Goal: Transaction & Acquisition: Purchase product/service

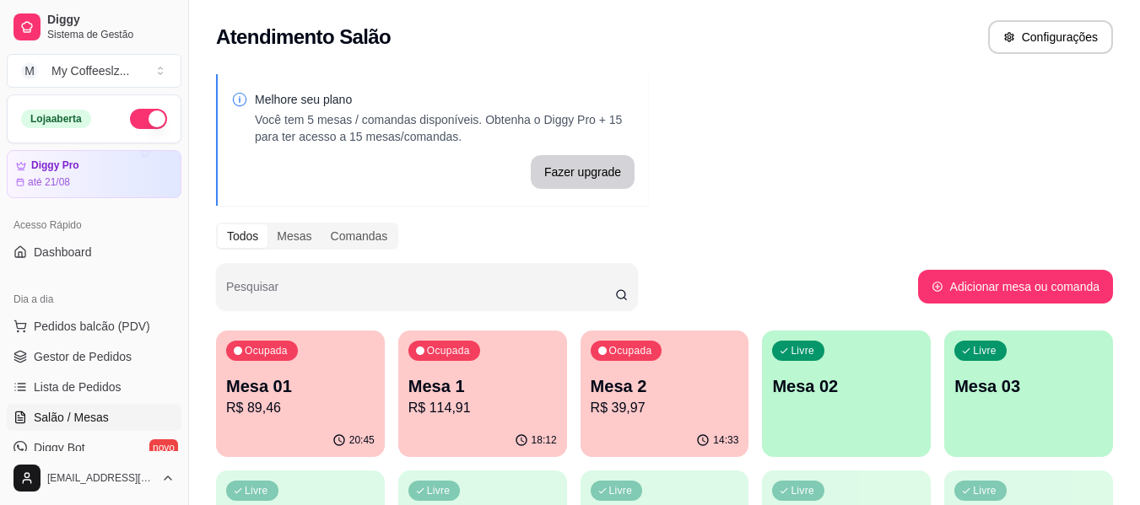
click at [897, 381] on p "Mesa 02" at bounding box center [846, 387] width 148 height 24
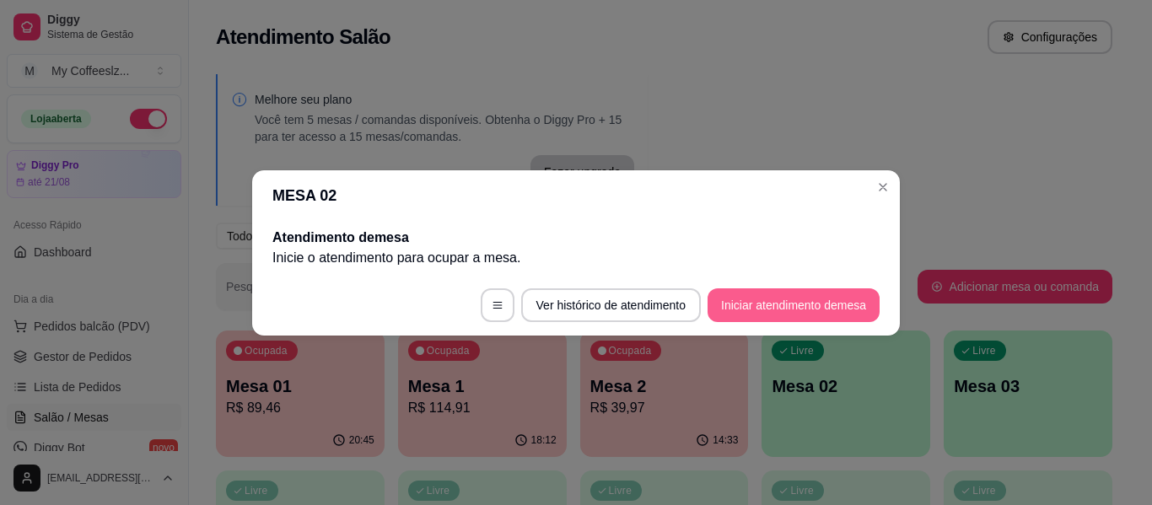
click at [764, 305] on button "Iniciar atendimento de mesa" at bounding box center [794, 306] width 172 height 34
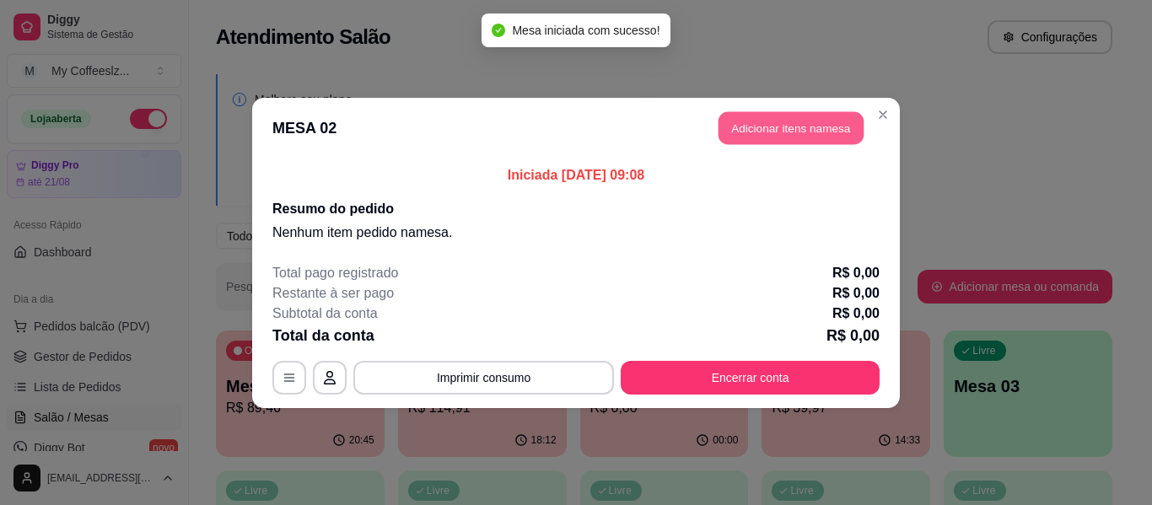
click at [753, 133] on button "Adicionar itens na mesa" at bounding box center [791, 127] width 145 height 33
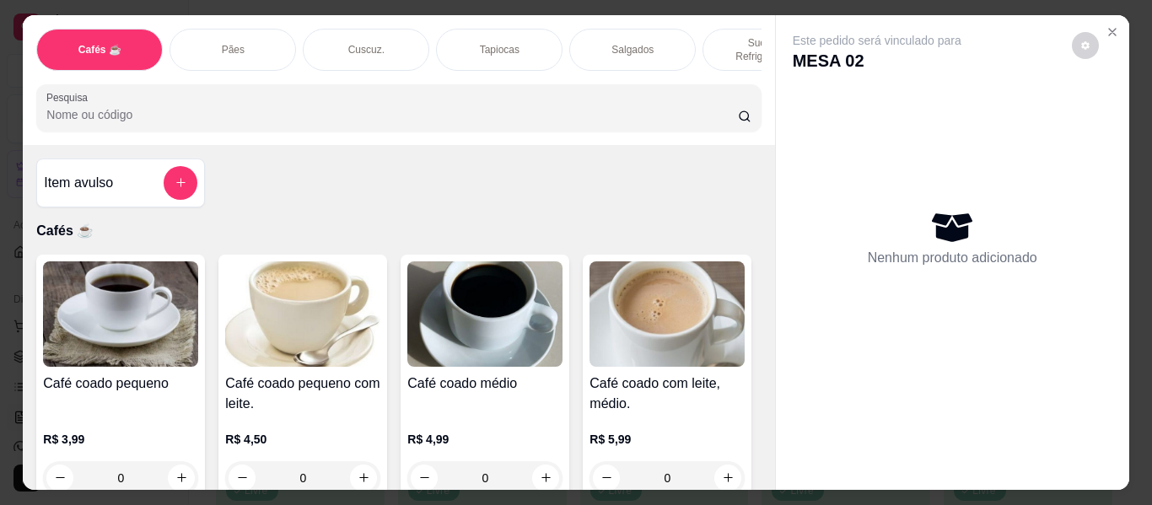
click at [348, 43] on p "Cuscuz." at bounding box center [366, 49] width 36 height 13
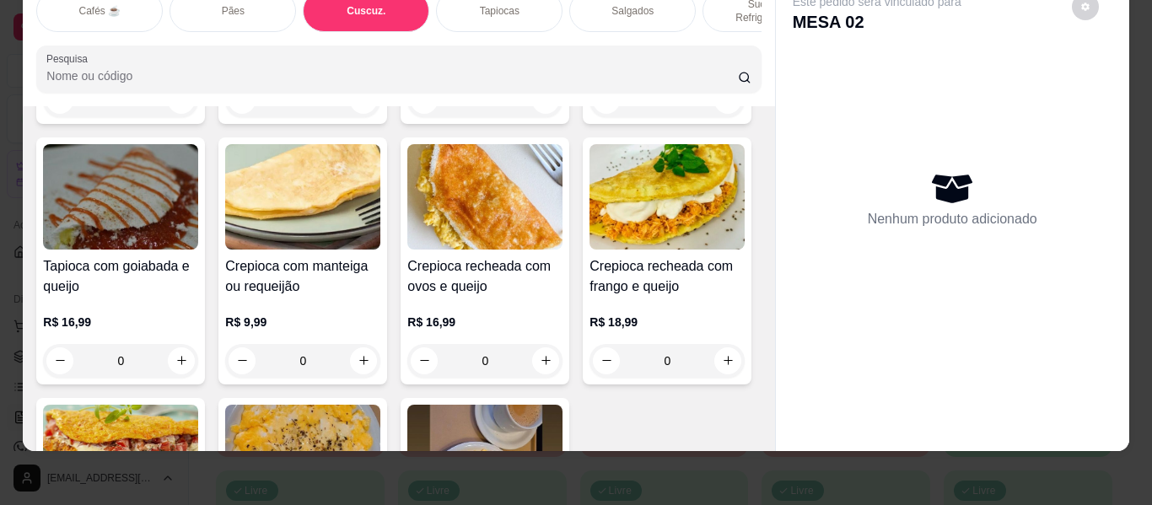
scroll to position [4527, 0]
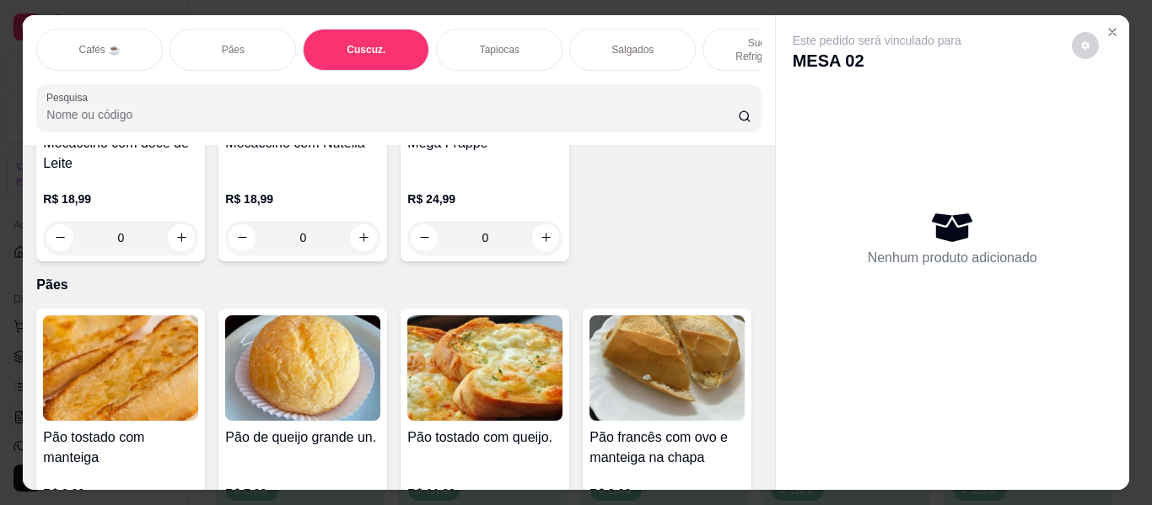
scroll to position [2587, 0]
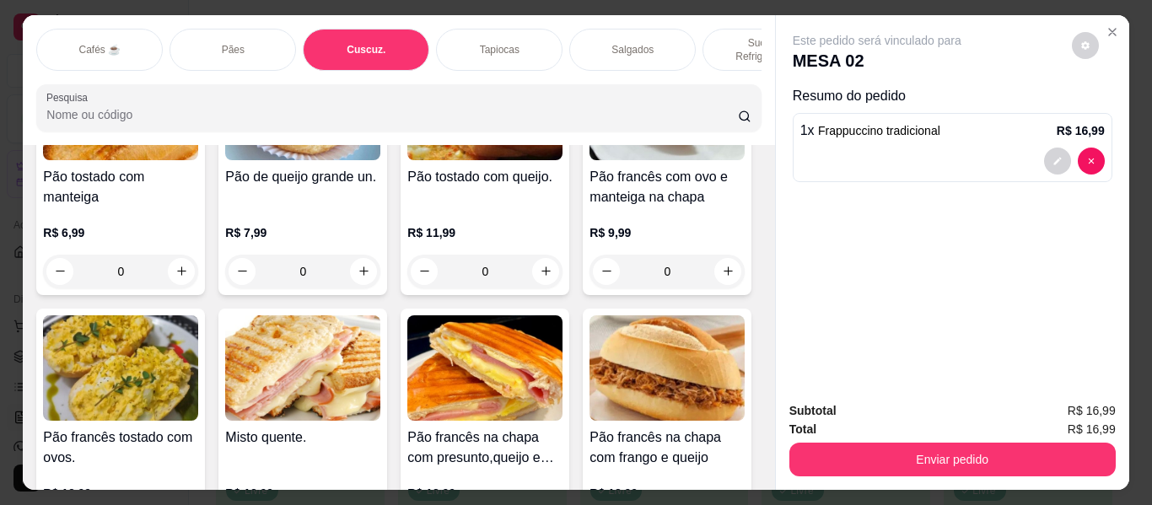
type input "1"
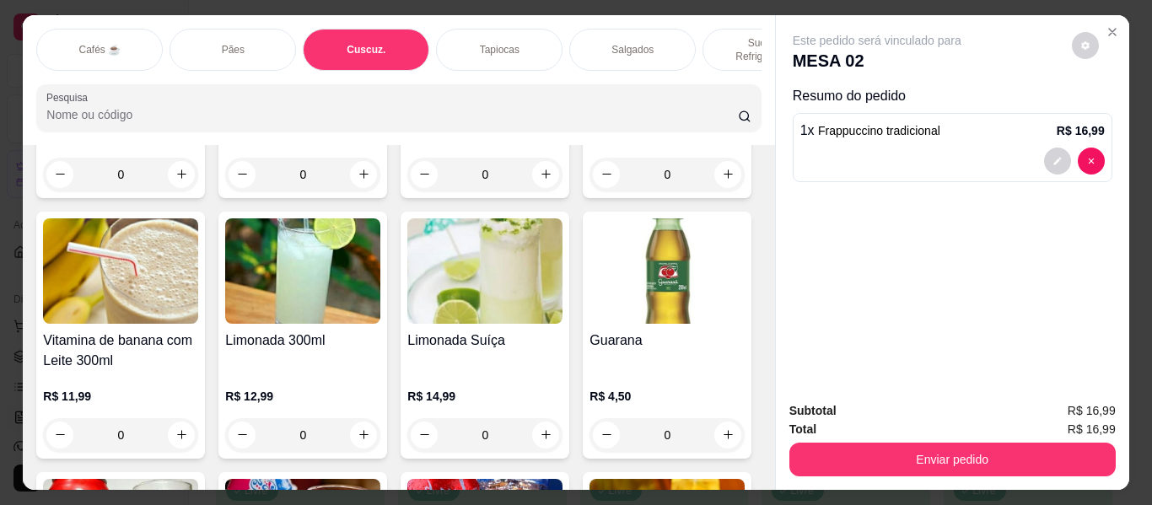
scroll to position [6722, 0]
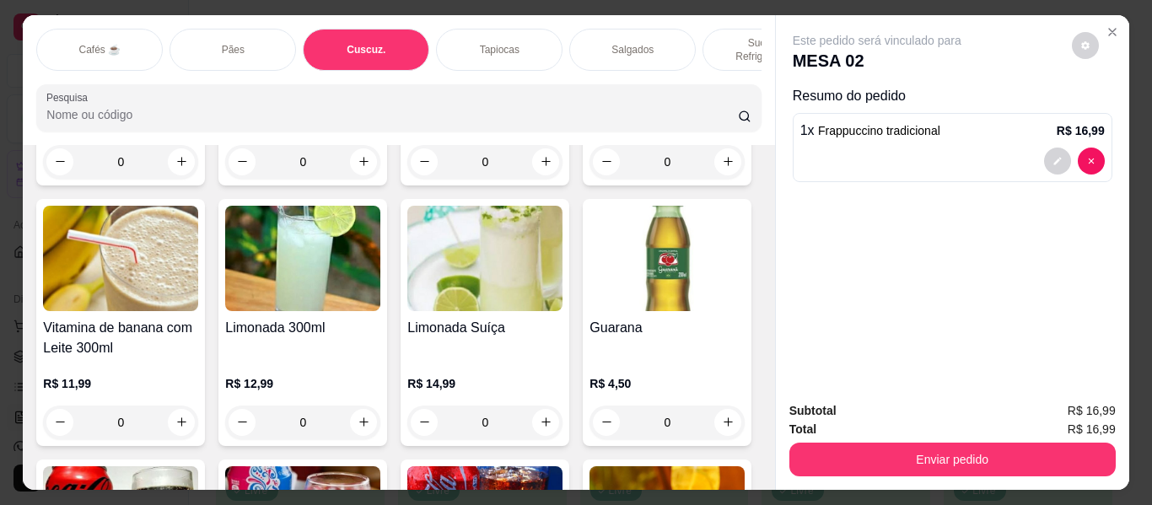
click at [503, 43] on p "Tapiocas" at bounding box center [500, 49] width 40 height 13
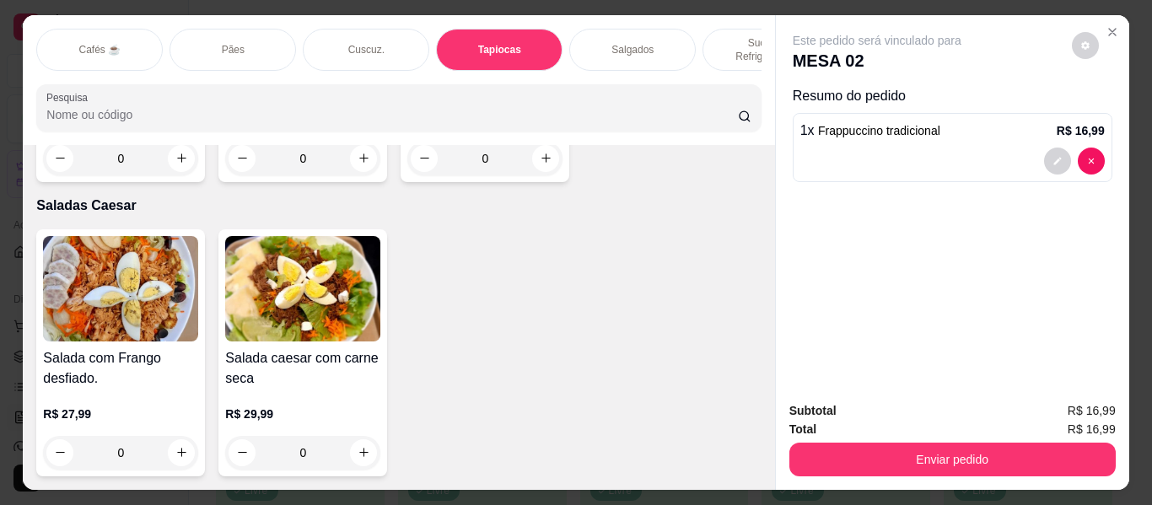
scroll to position [9562, 0]
type input "2"
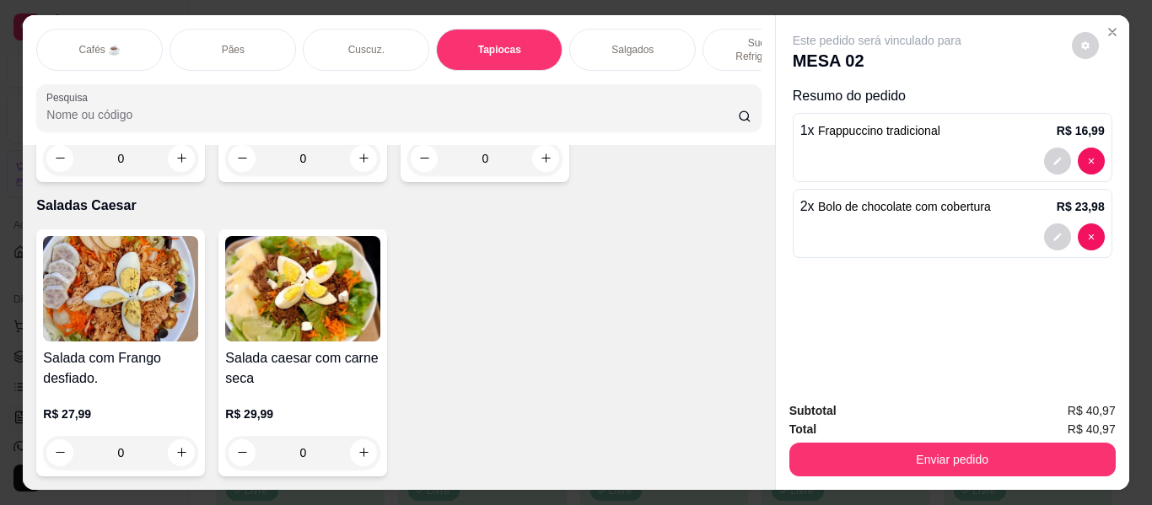
scroll to position [9140, 0]
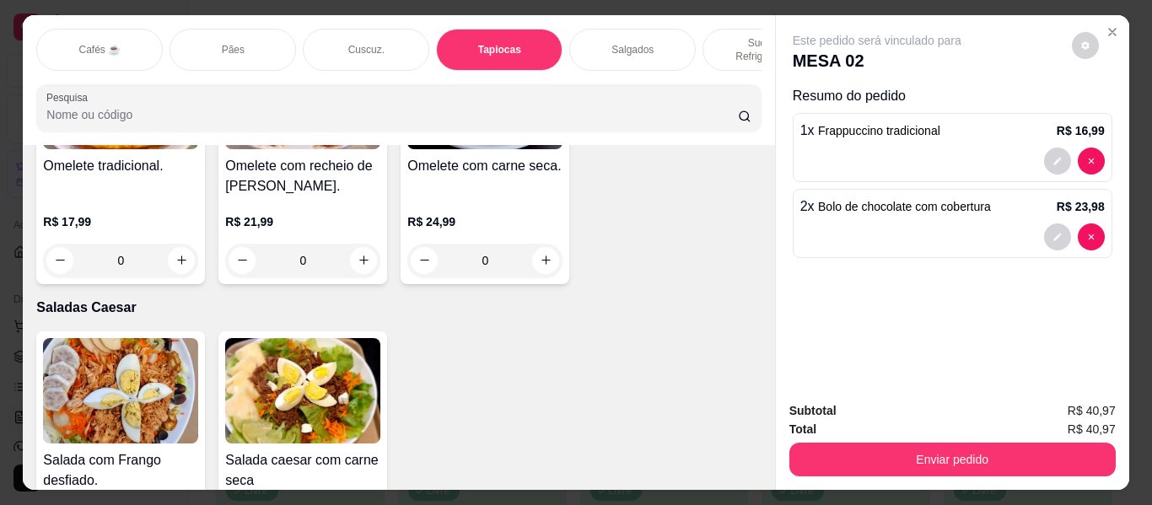
click at [637, 43] on p "Salgados" at bounding box center [633, 49] width 42 height 13
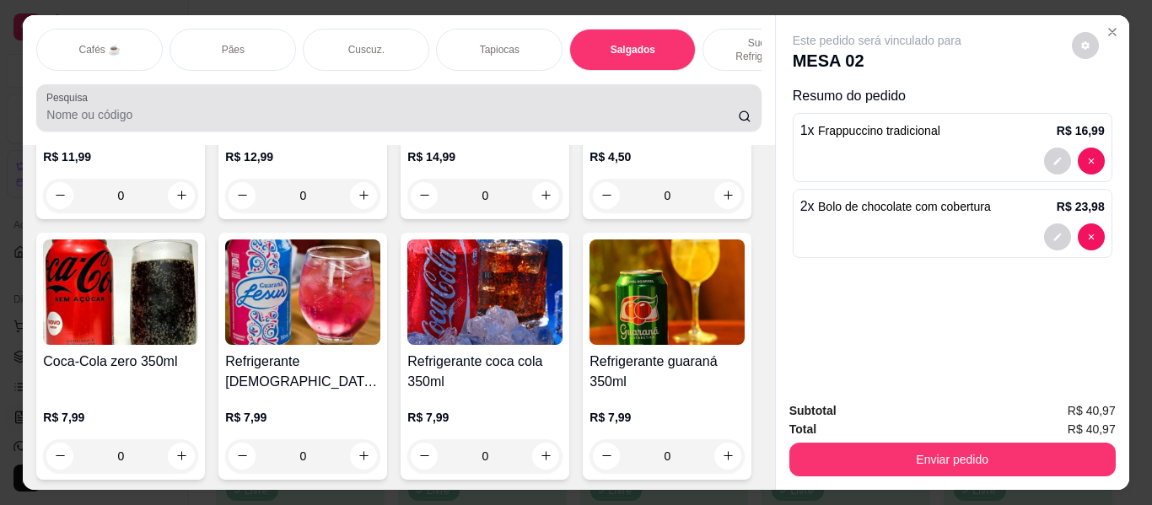
scroll to position [46, 0]
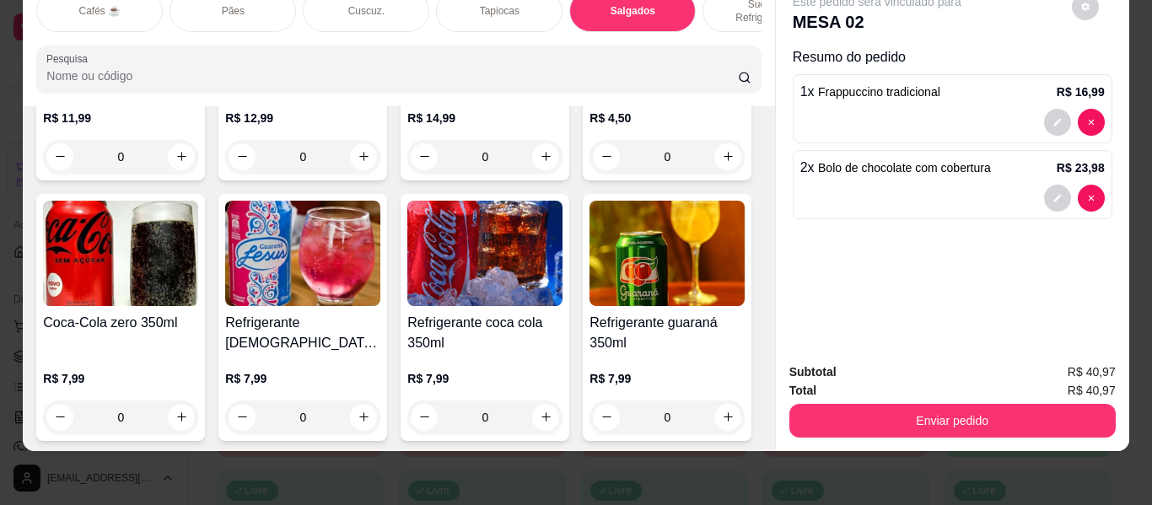
type input "1"
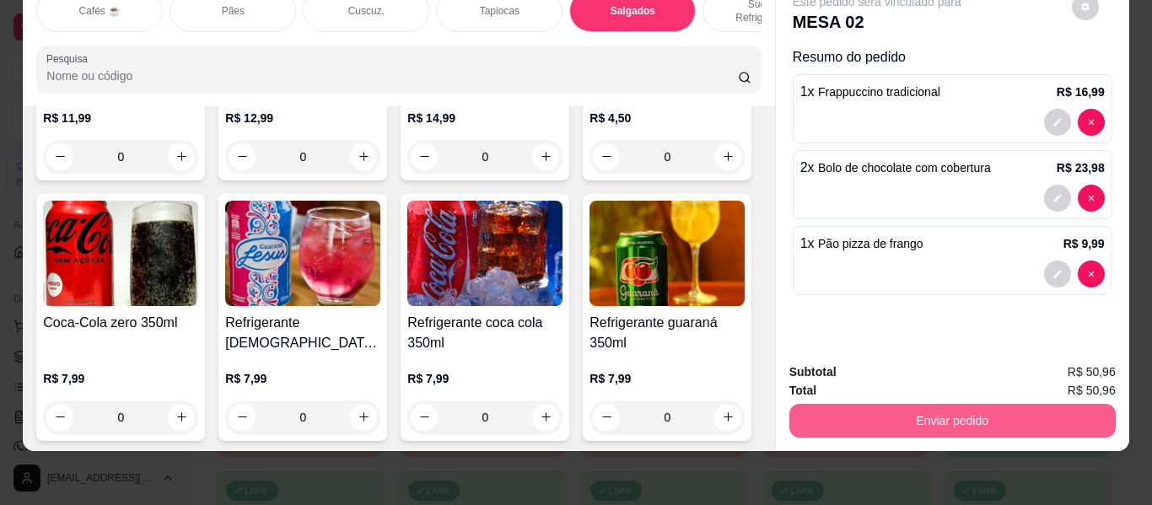
click at [869, 409] on button "Enviar pedido" at bounding box center [953, 421] width 327 height 34
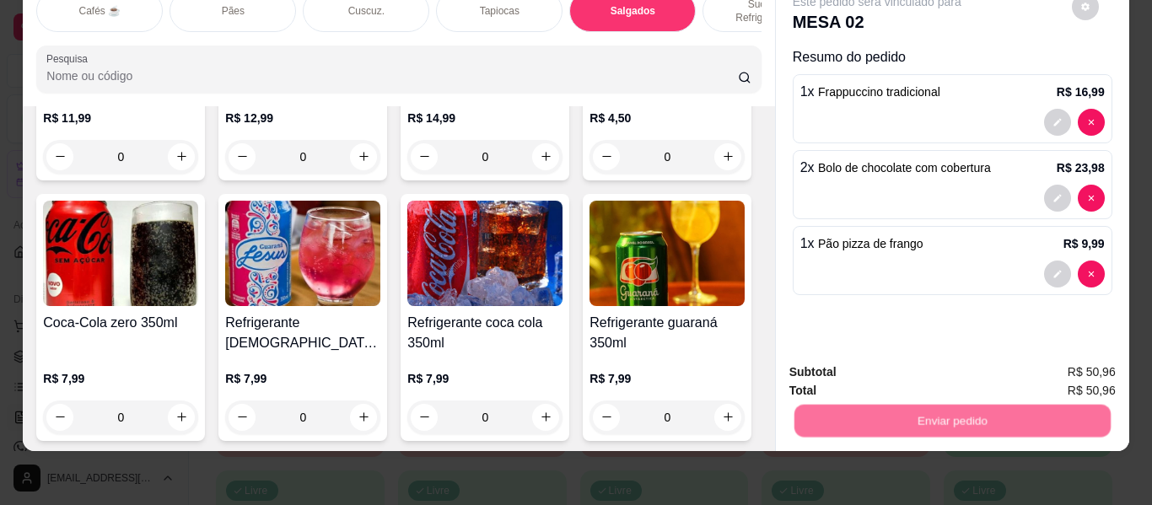
click at [873, 370] on button "Não registrar e enviar pedido" at bounding box center [897, 366] width 170 height 31
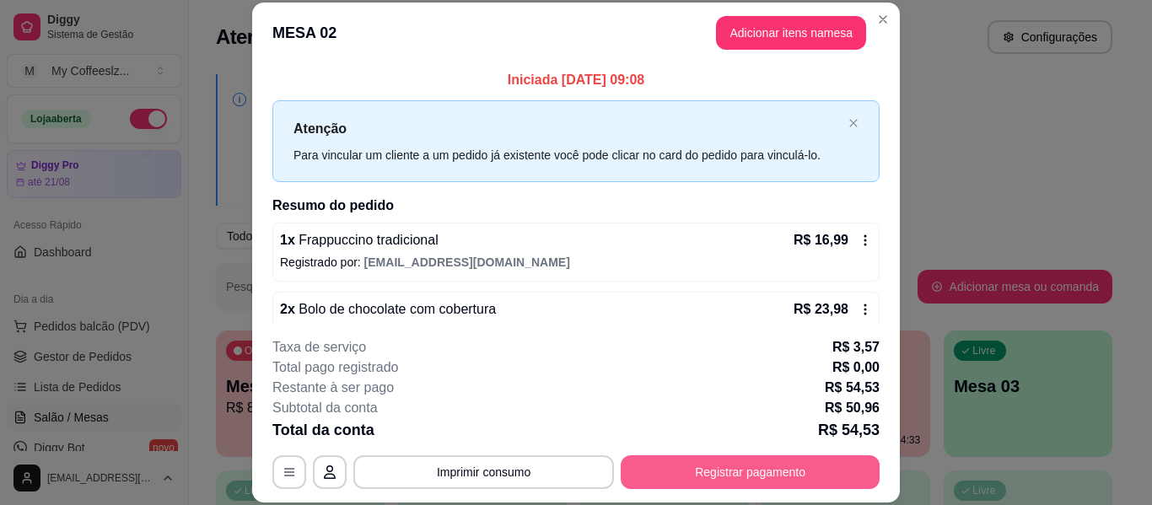
click at [726, 467] on button "Registrar pagamento" at bounding box center [750, 473] width 259 height 34
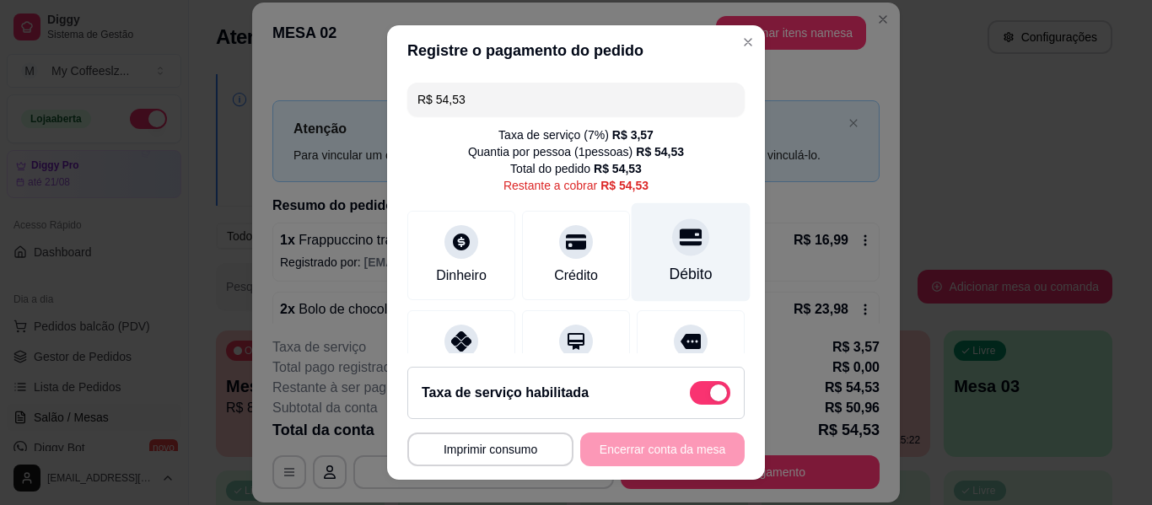
drag, startPoint x: 668, startPoint y: 231, endPoint x: 664, endPoint y: 250, distance: 19.0
click at [680, 230] on icon at bounding box center [691, 237] width 22 height 17
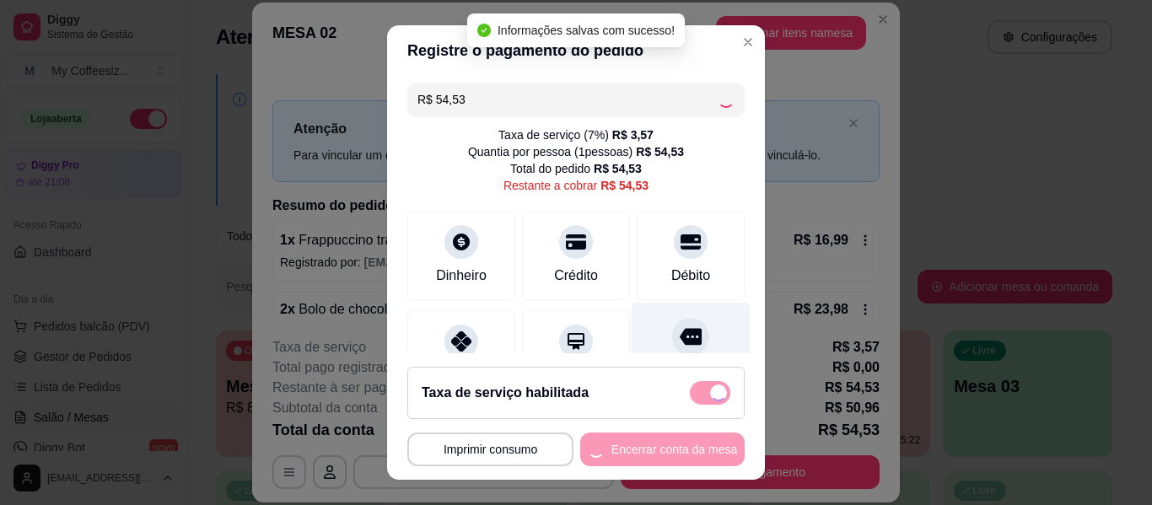
type input "R$ 0,00"
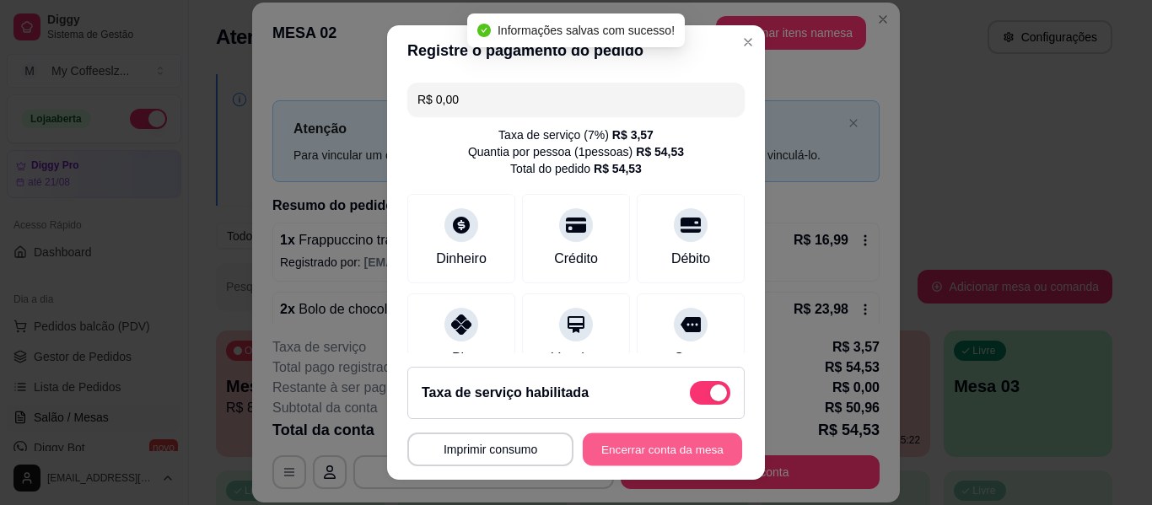
click at [600, 452] on button "Encerrar conta da mesa" at bounding box center [662, 450] width 159 height 33
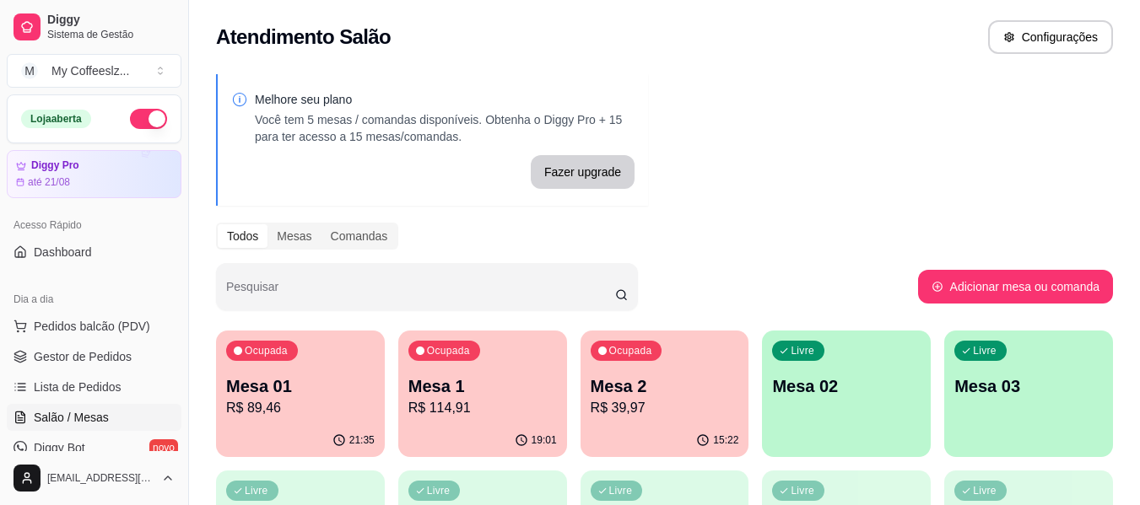
click at [690, 392] on p "Mesa 2" at bounding box center [665, 387] width 148 height 24
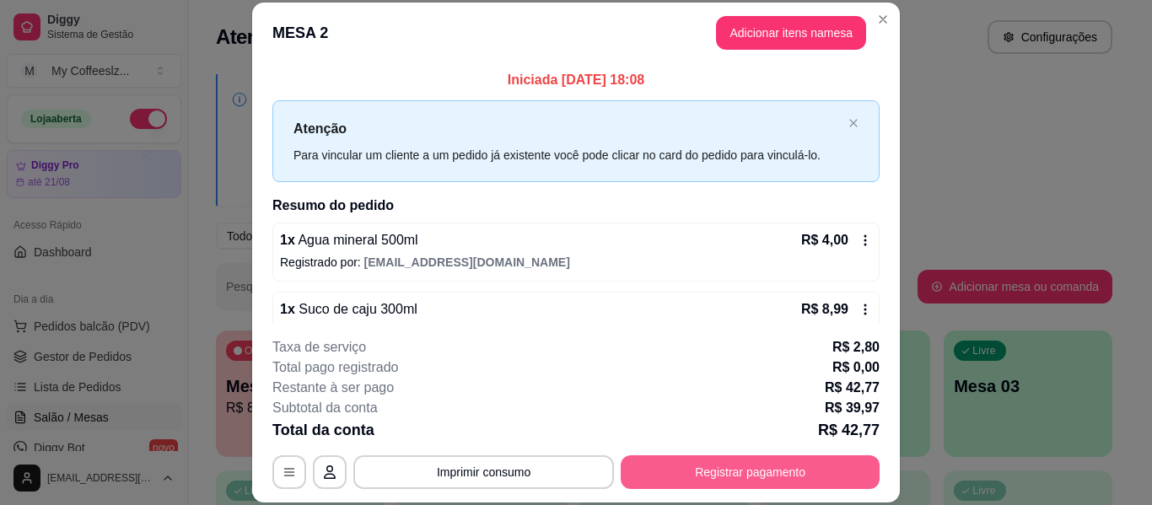
click at [682, 477] on button "Registrar pagamento" at bounding box center [750, 473] width 259 height 34
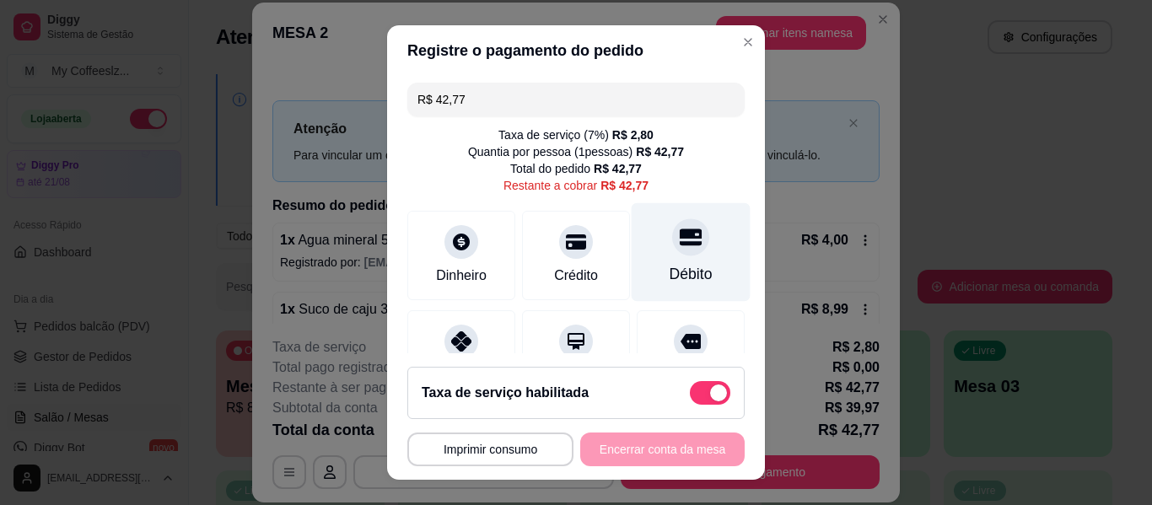
click at [664, 256] on div "Débito" at bounding box center [691, 252] width 119 height 99
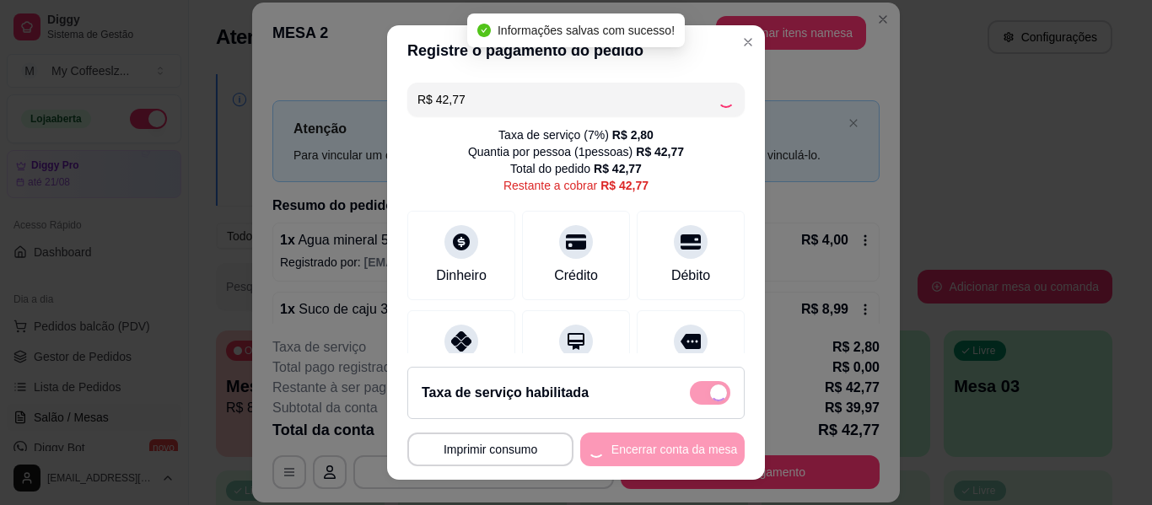
type input "R$ 0,00"
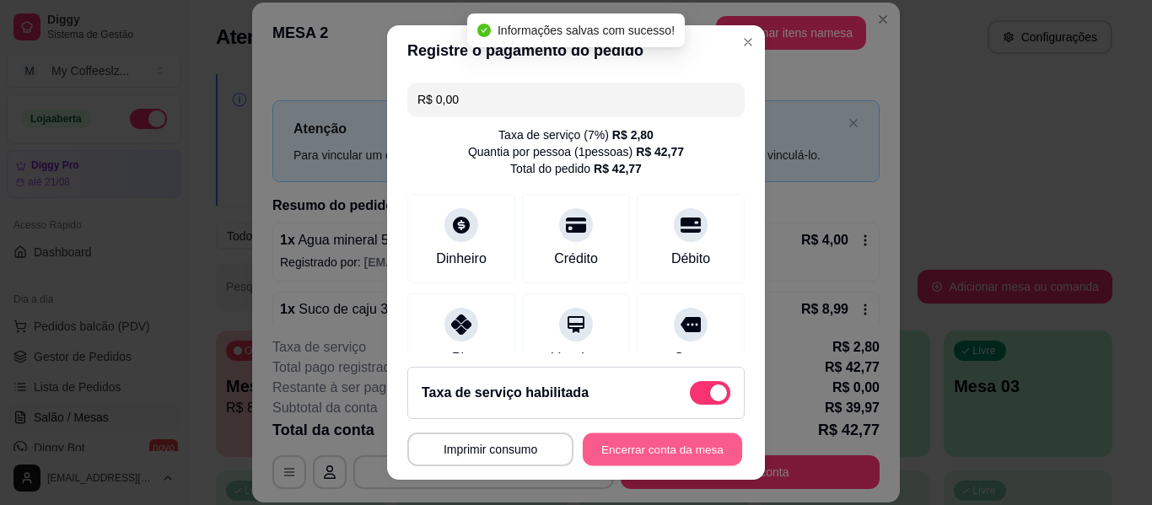
click at [640, 444] on button "Encerrar conta da mesa" at bounding box center [662, 450] width 159 height 33
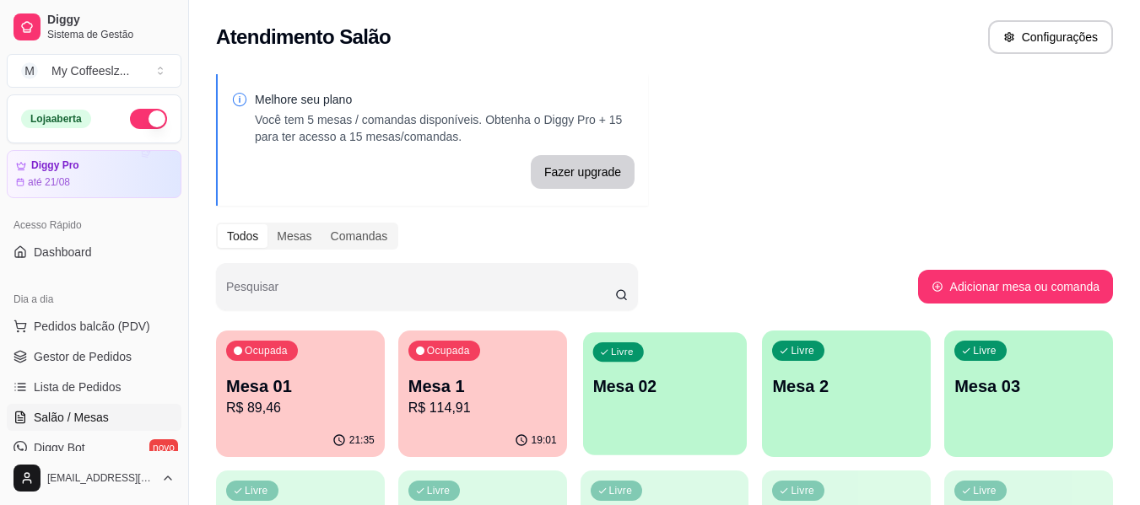
click at [651, 394] on p "Mesa 02" at bounding box center [664, 386] width 144 height 23
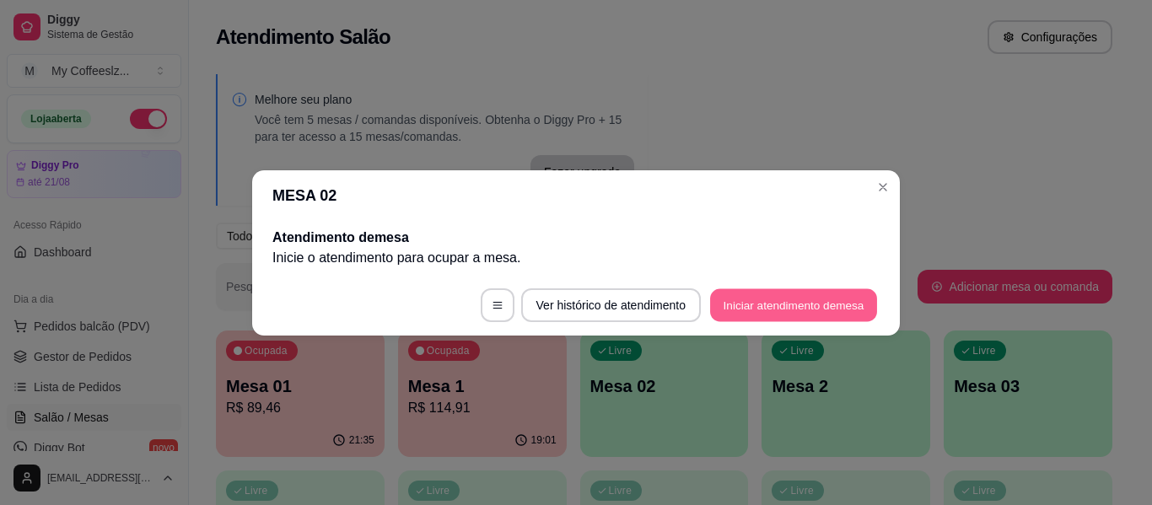
click at [739, 306] on button "Iniciar atendimento de mesa" at bounding box center [793, 305] width 167 height 33
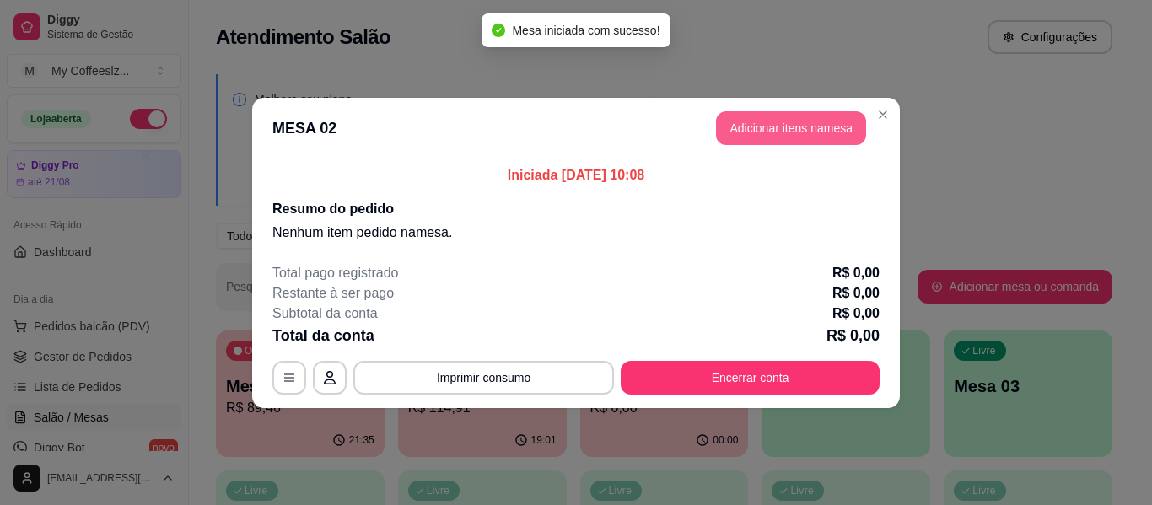
click at [812, 118] on button "Adicionar itens na mesa" at bounding box center [791, 128] width 150 height 34
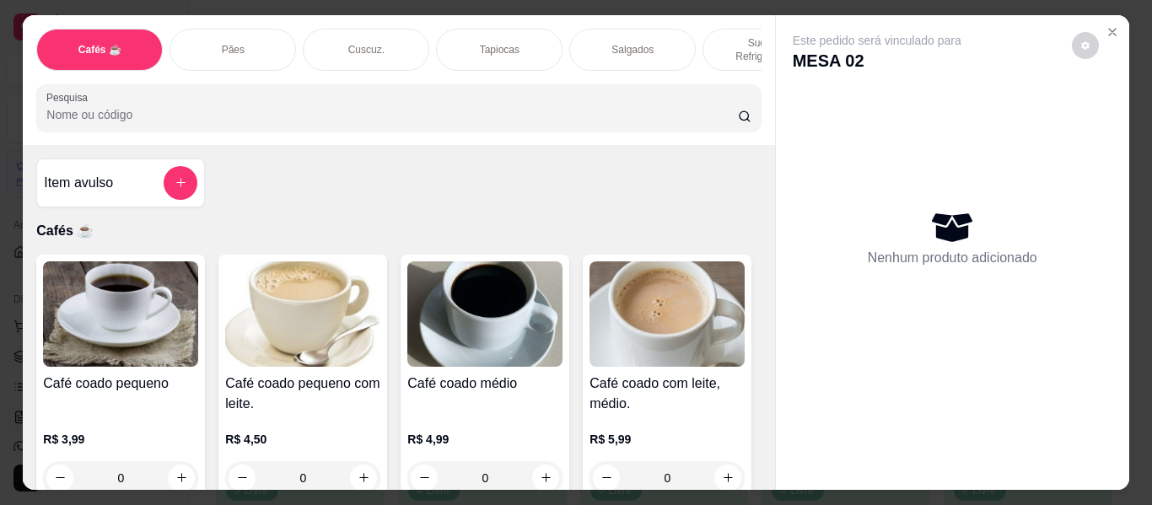
click at [227, 192] on div "Item avulso Cafés ☕ Café coado pequeno R$ 3,99 0 Café coado pequeno com leite. …" at bounding box center [399, 317] width 752 height 345
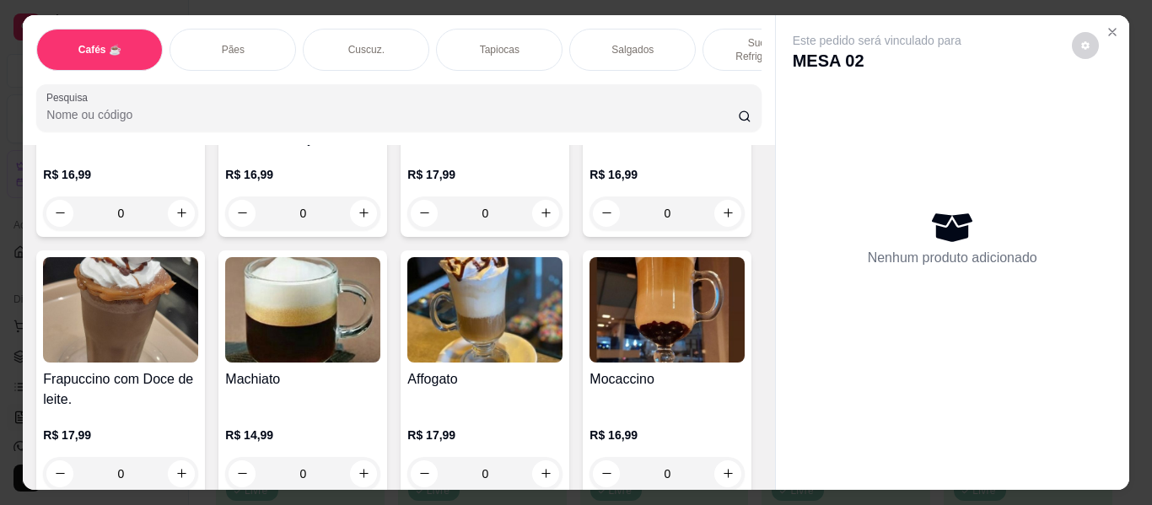
scroll to position [1941, 0]
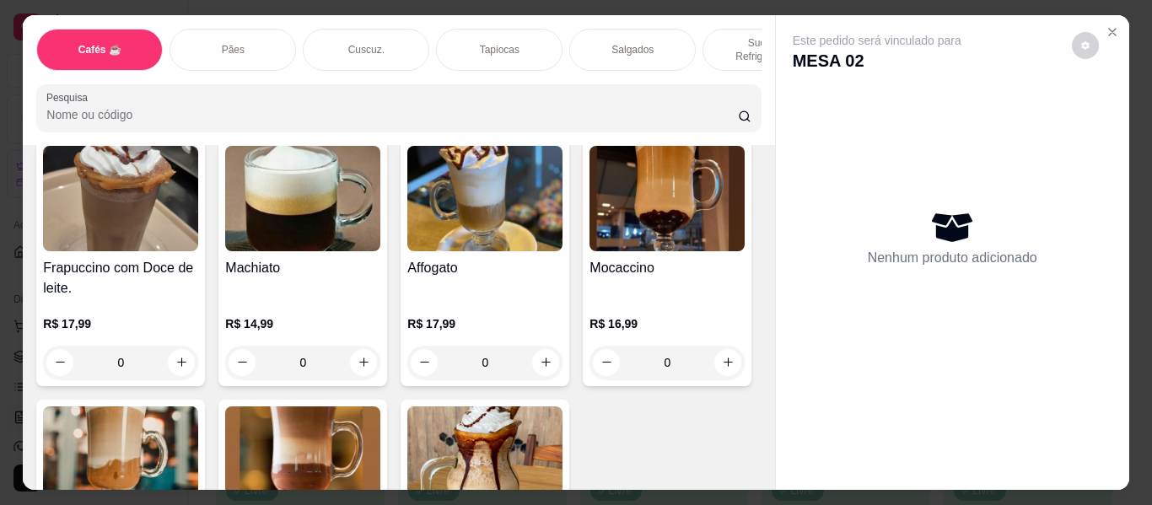
type input "1"
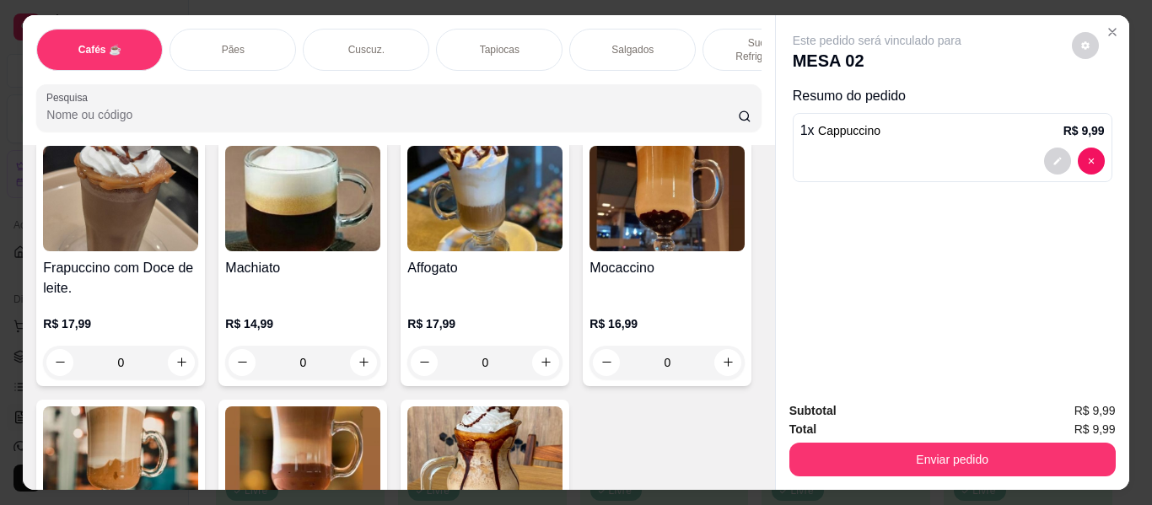
click at [202, 34] on div "Pães" at bounding box center [233, 50] width 127 height 42
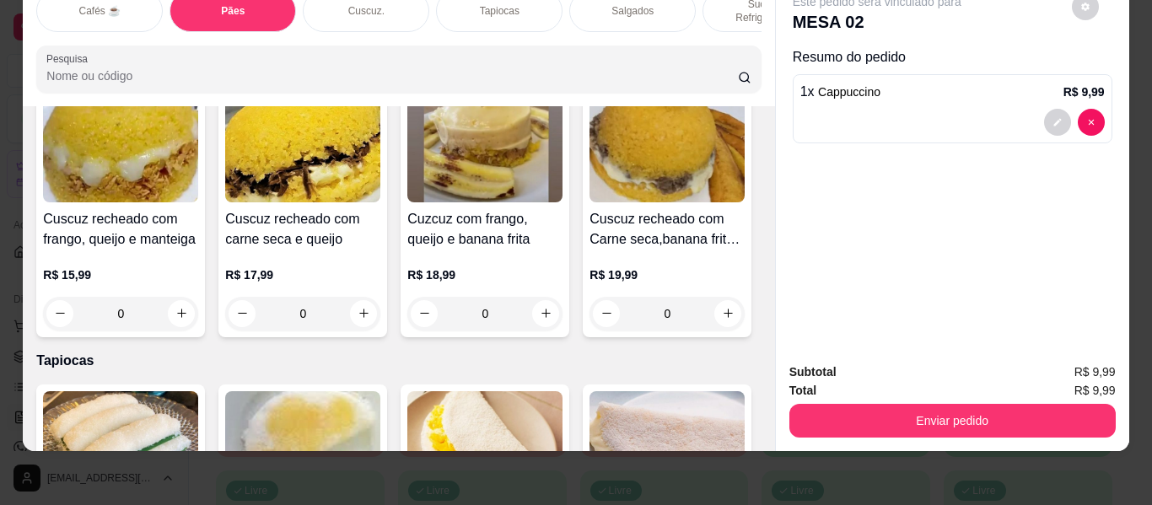
scroll to position [3555, 0]
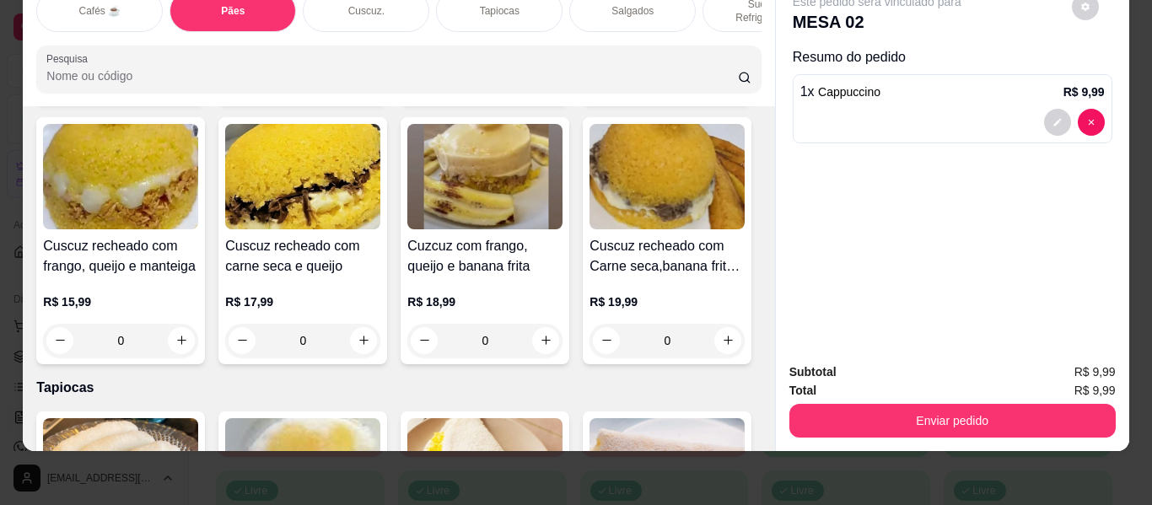
type input "1"
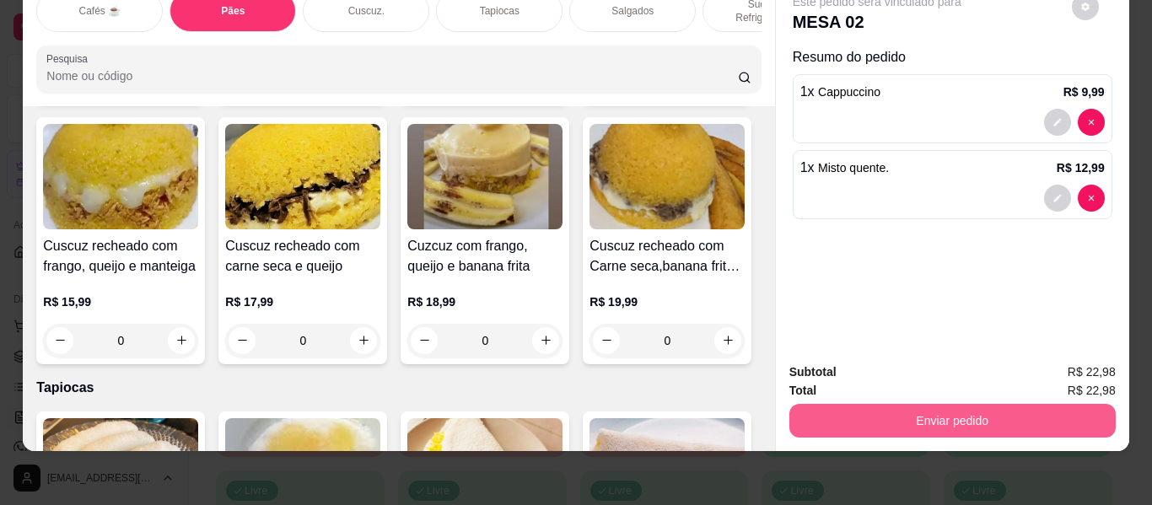
click at [815, 404] on button "Enviar pedido" at bounding box center [953, 421] width 327 height 34
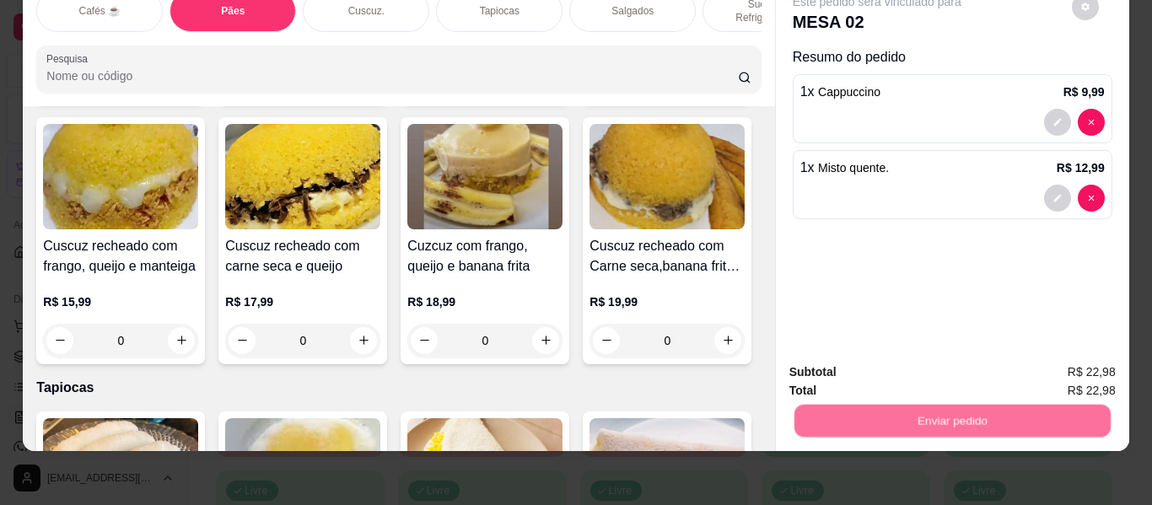
click at [822, 361] on button "Não registrar e enviar pedido" at bounding box center [897, 366] width 170 height 31
